Goal: Task Accomplishment & Management: Use online tool/utility

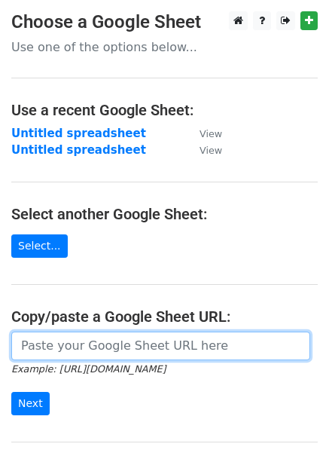
click at [98, 346] on input "url" at bounding box center [160, 346] width 299 height 29
paste input "[URL][DOMAIN_NAME]"
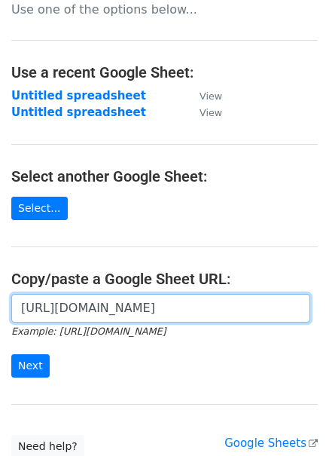
scroll to position [72, 0]
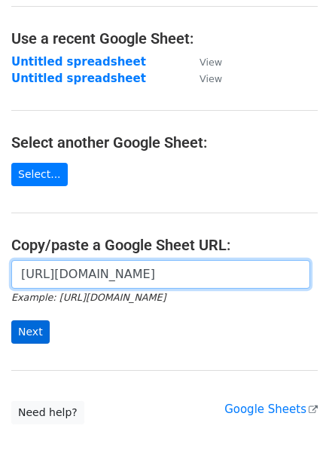
type input "[URL][DOMAIN_NAME]"
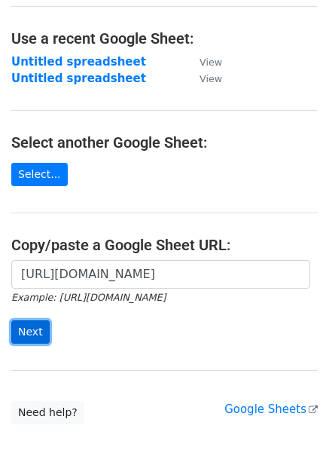
scroll to position [0, 0]
click at [40, 323] on input "Next" at bounding box center [30, 331] width 38 height 23
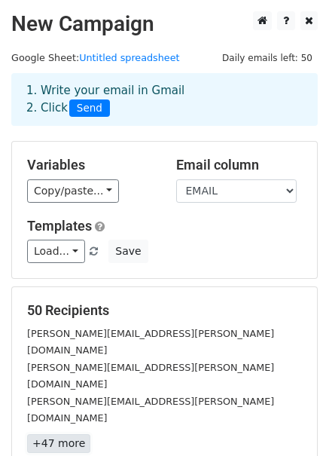
click at [56, 434] on link "+47 more" at bounding box center [58, 443] width 63 height 19
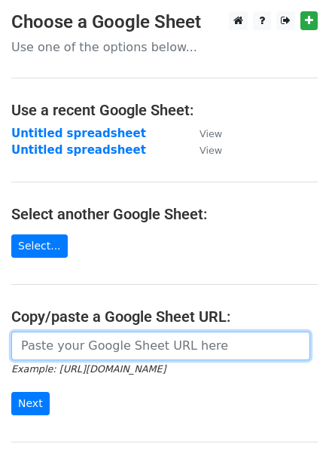
click at [195, 340] on input "url" at bounding box center [160, 346] width 299 height 29
paste input "UTAH COUNTY INSURANCE"
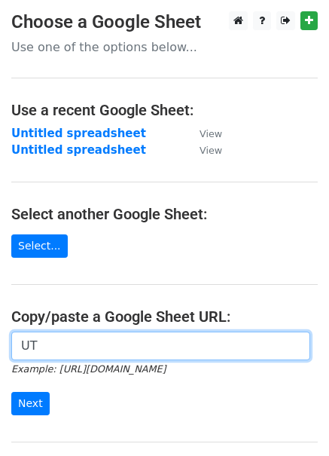
type input "U"
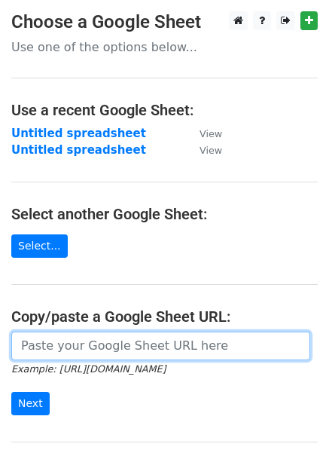
click at [54, 347] on input "url" at bounding box center [160, 346] width 299 height 29
paste input "[URL][DOMAIN_NAME]"
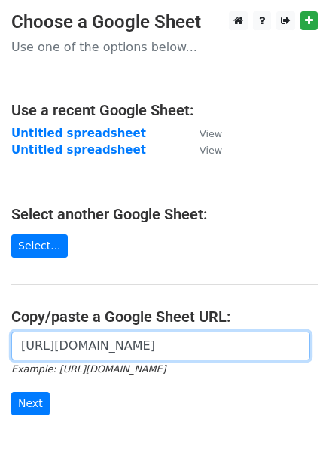
scroll to position [0, 305]
type input "[URL][DOMAIN_NAME]"
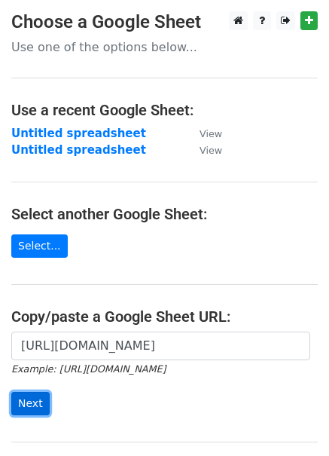
click at [26, 396] on input "Next" at bounding box center [30, 403] width 38 height 23
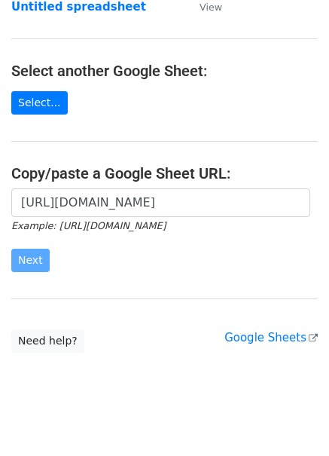
scroll to position [155, 0]
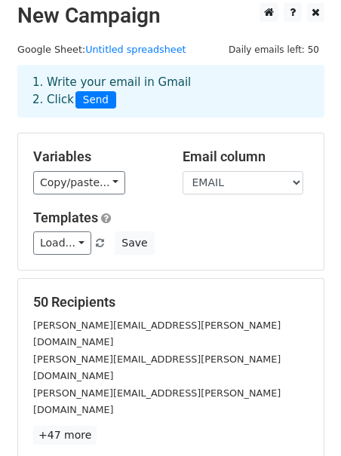
scroll to position [20, 0]
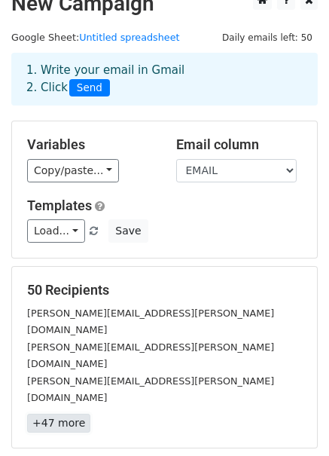
click at [69, 414] on link "+47 more" at bounding box center [58, 423] width 63 height 19
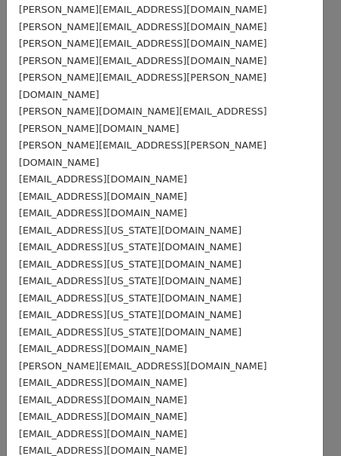
scroll to position [528, 0]
